Goal: Entertainment & Leisure: Consume media (video, audio)

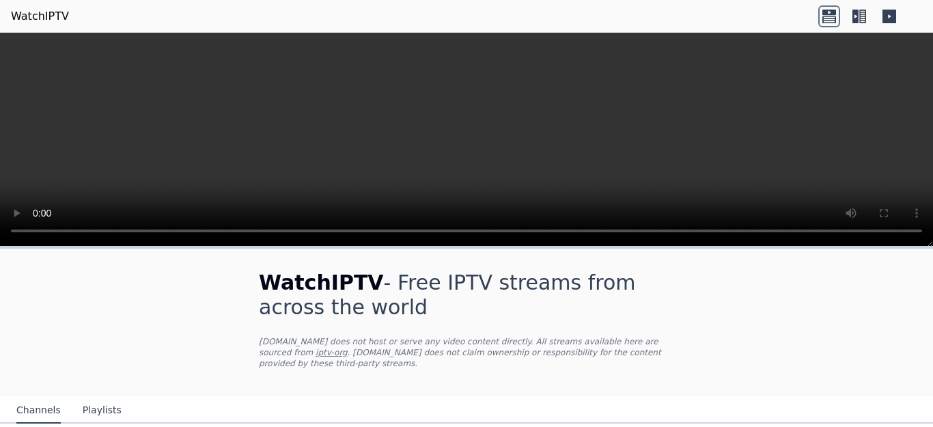
click at [825, 16] on icon at bounding box center [829, 16] width 22 height 22
click at [855, 15] on icon at bounding box center [859, 16] width 22 height 22
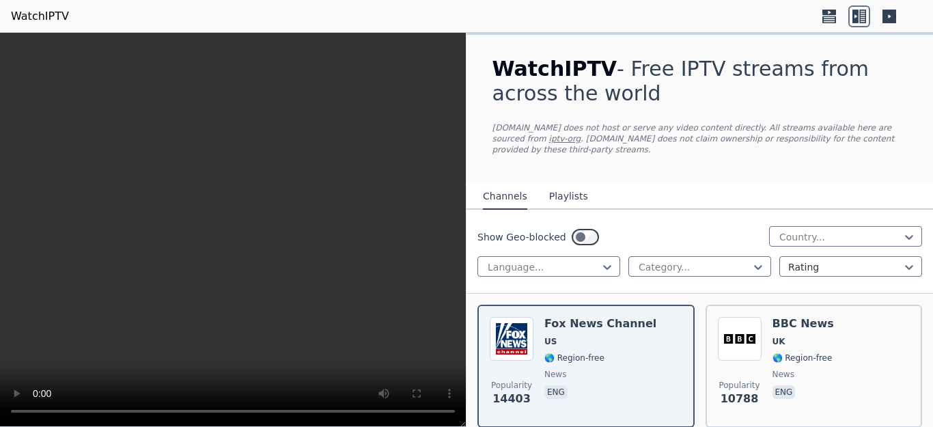
click at [889, 15] on icon at bounding box center [889, 16] width 22 height 22
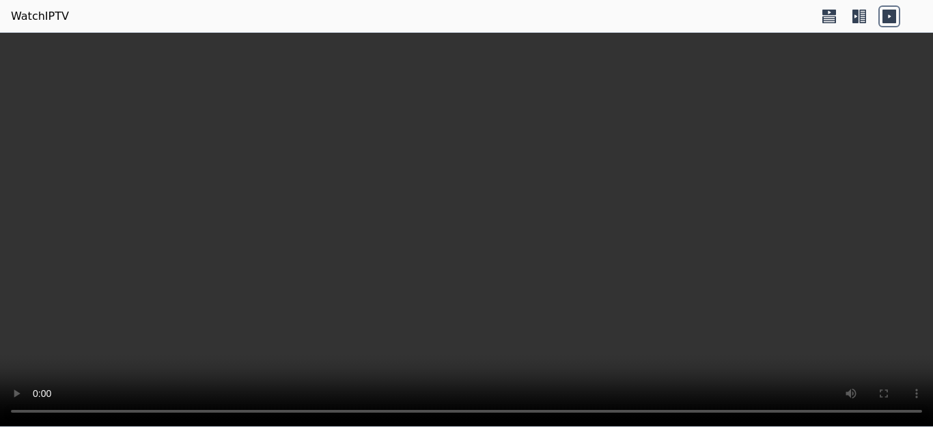
drag, startPoint x: 383, startPoint y: 195, endPoint x: 247, endPoint y: 114, distance: 158.3
click at [247, 114] on video at bounding box center [466, 230] width 933 height 394
click at [249, 114] on video at bounding box center [466, 230] width 933 height 394
drag, startPoint x: 859, startPoint y: 16, endPoint x: 819, endPoint y: 14, distance: 39.7
click at [858, 16] on icon at bounding box center [859, 16] width 22 height 22
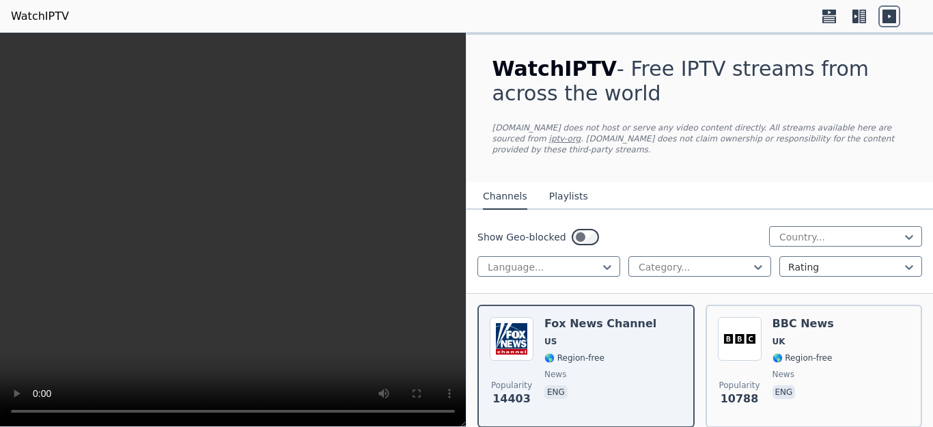
click at [819, 14] on icon at bounding box center [829, 16] width 22 height 22
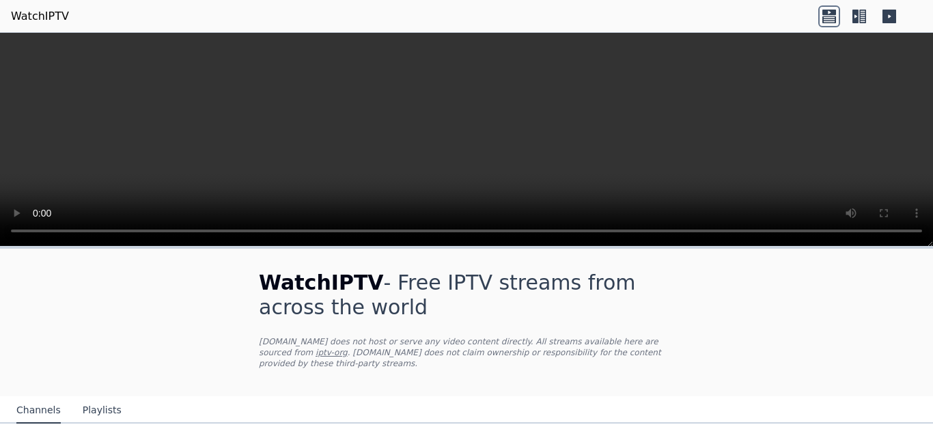
click at [862, 16] on icon at bounding box center [862, 17] width 7 height 14
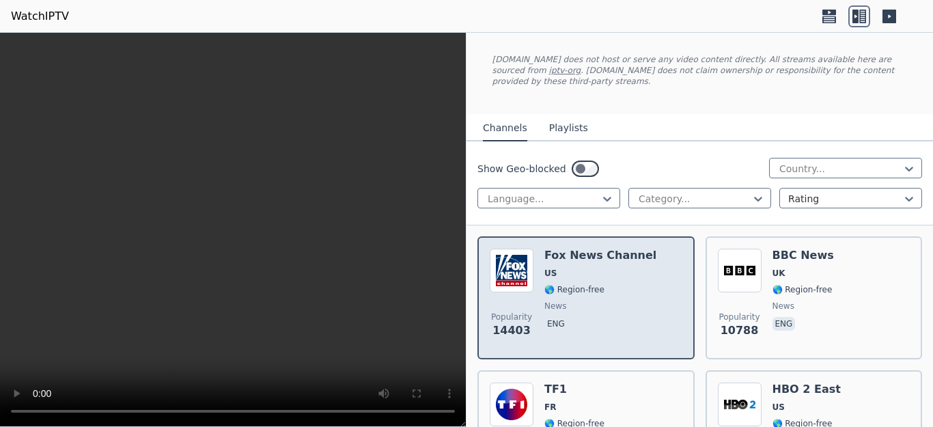
scroll to position [137, 0]
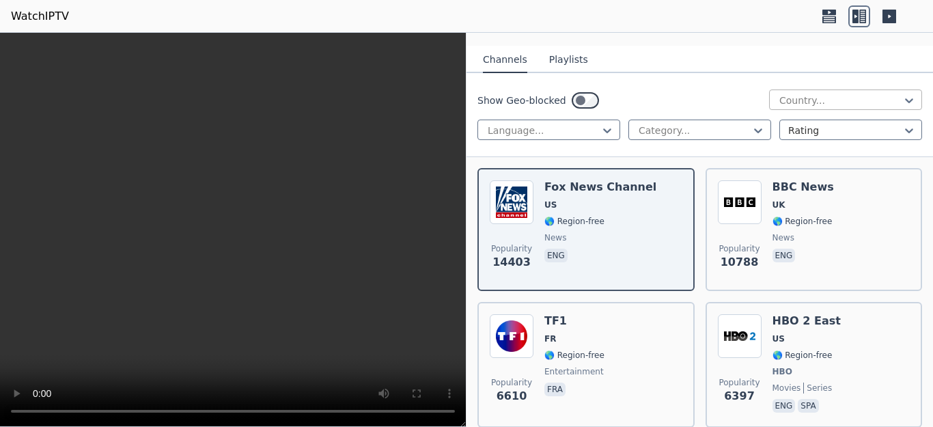
click at [784, 94] on div at bounding box center [840, 101] width 124 height 14
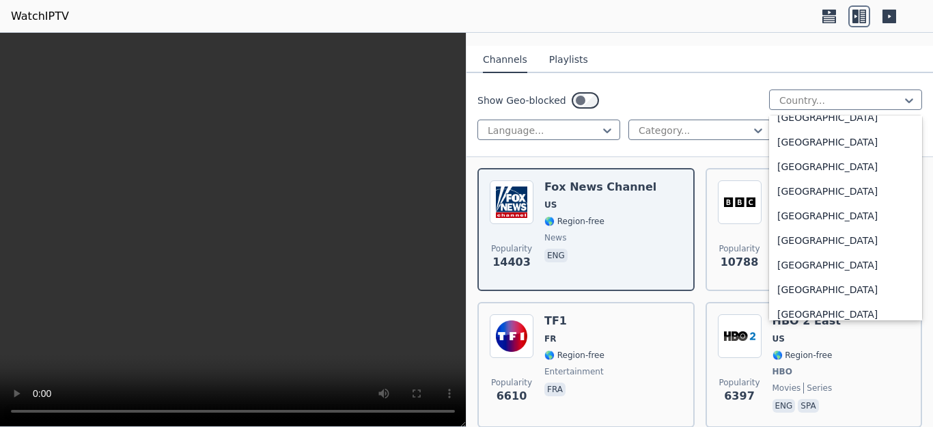
scroll to position [4028, 0]
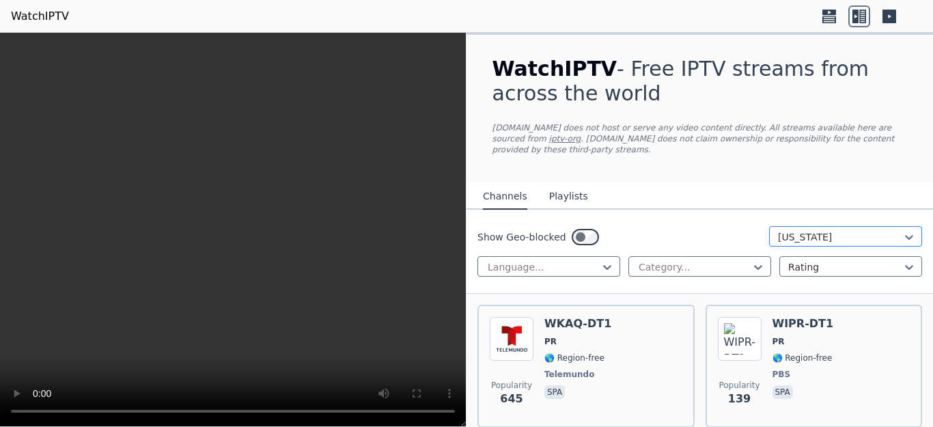
click at [817, 231] on div at bounding box center [840, 237] width 124 height 14
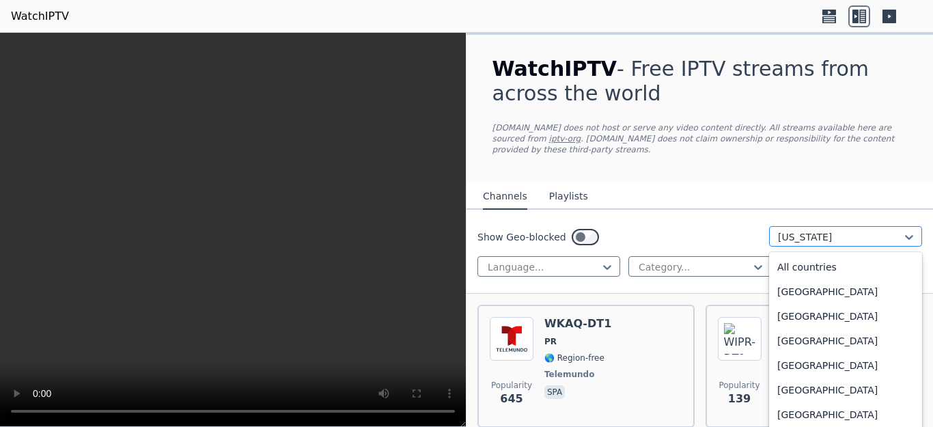
scroll to position [3947, 0]
click at [552, 184] on button "Playlists" at bounding box center [568, 197] width 39 height 26
